Goal: Information Seeking & Learning: Learn about a topic

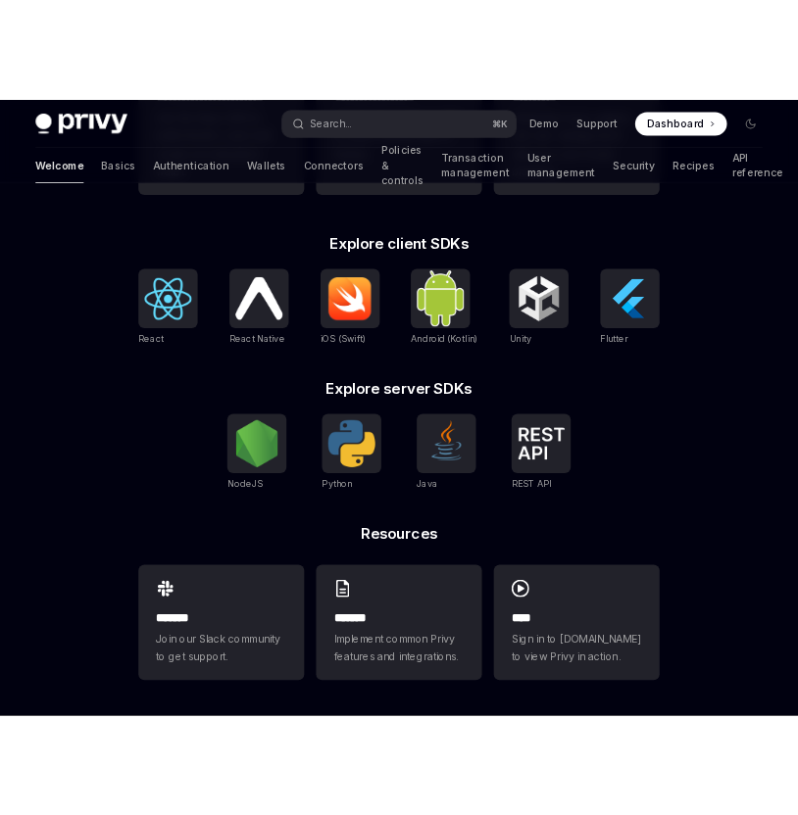
scroll to position [727, 0]
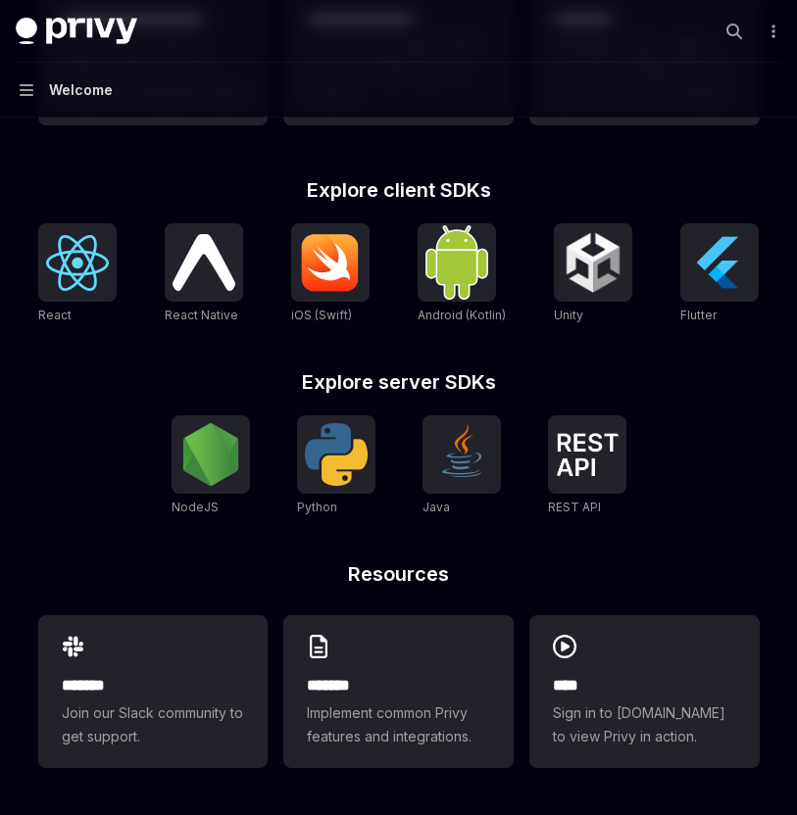
type textarea "*"
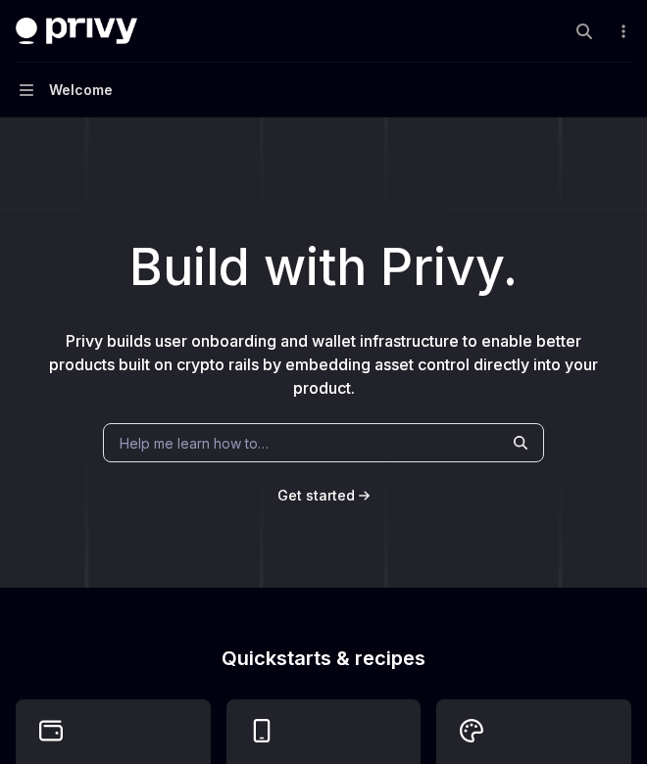
type textarea "*"
